Goal: Task Accomplishment & Management: Manage account settings

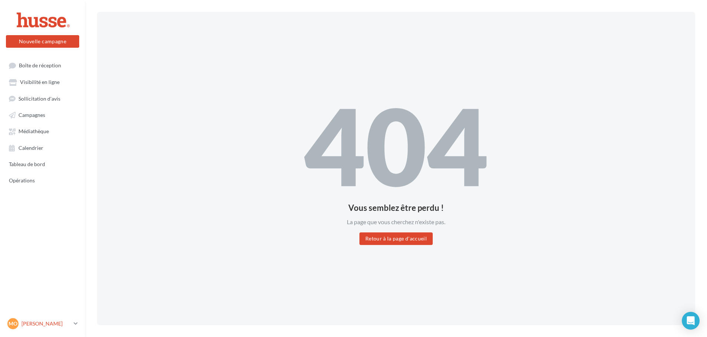
click at [63, 322] on p "[PERSON_NAME]" at bounding box center [45, 323] width 49 height 7
click at [71, 325] on p "[PERSON_NAME]" at bounding box center [45, 323] width 49 height 7
click at [34, 20] on div at bounding box center [42, 20] width 59 height 19
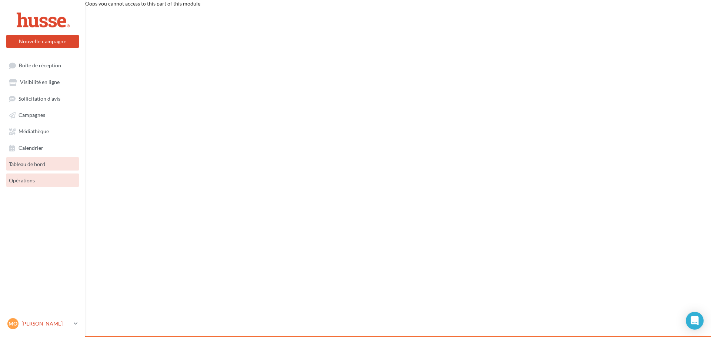
click at [68, 325] on p "[PERSON_NAME]" at bounding box center [45, 323] width 49 height 7
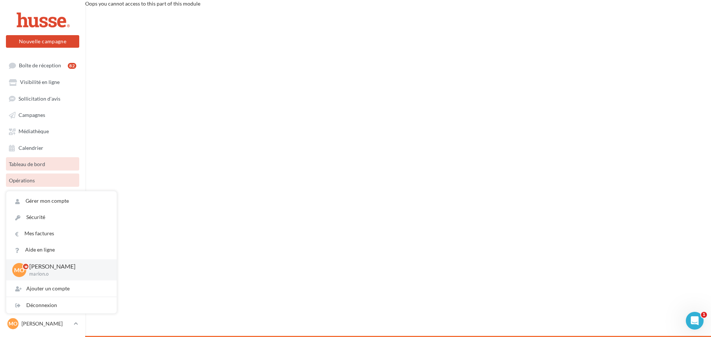
click at [176, 261] on div "Nouvelle campagne Nouvelle campagne Boîte de réception 82 Visibilité en ligne S…" at bounding box center [355, 168] width 711 height 337
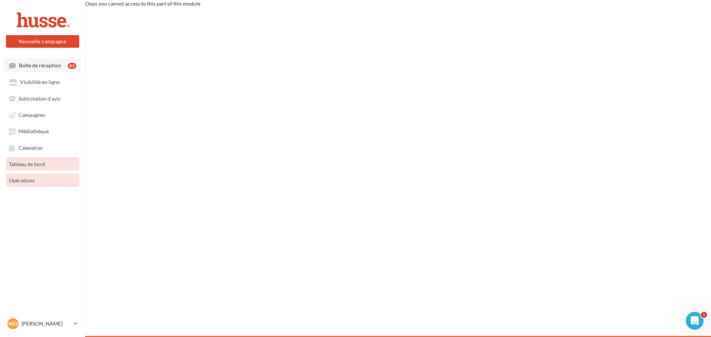
click at [37, 63] on span "Boîte de réception" at bounding box center [40, 65] width 42 height 6
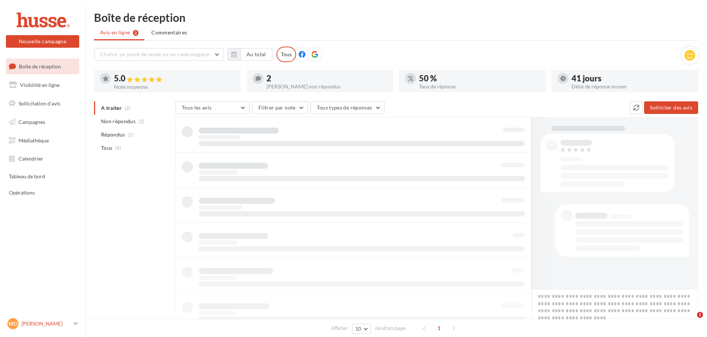
click at [71, 322] on link "MO [PERSON_NAME] marion.o" at bounding box center [42, 324] width 73 height 14
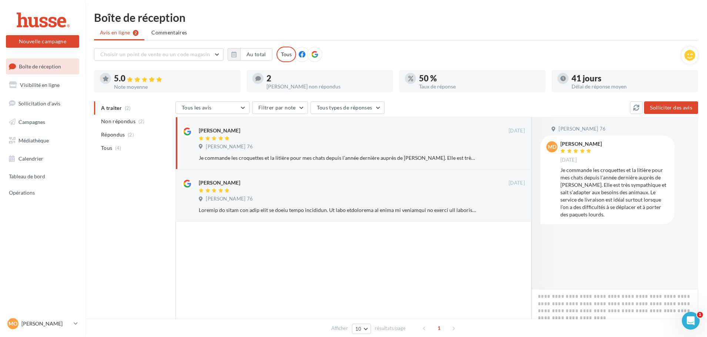
click at [79, 326] on div "MO [PERSON_NAME] marion.o" at bounding box center [42, 327] width 85 height 20
click at [73, 320] on link "MO [PERSON_NAME] marion.o" at bounding box center [42, 324] width 73 height 14
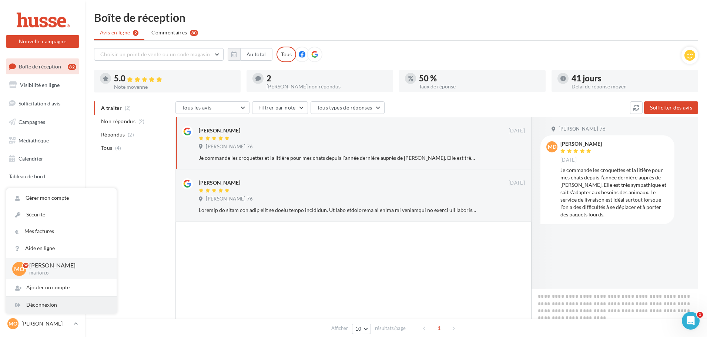
click at [48, 306] on div "Déconnexion" at bounding box center [61, 305] width 110 height 17
